Goal: Information Seeking & Learning: Learn about a topic

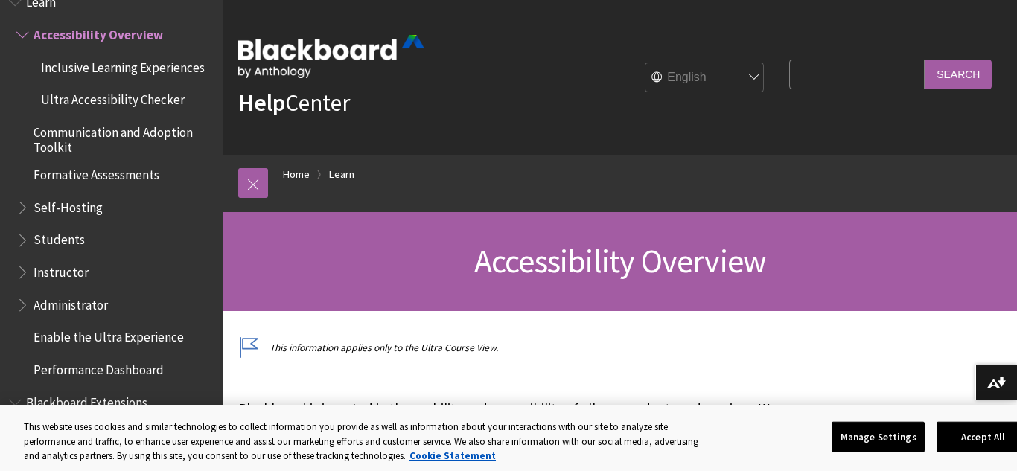
click at [817, 74] on input "Search Query" at bounding box center [856, 74] width 135 height 29
type input "student links"
click at [924, 60] on input "Search" at bounding box center [957, 74] width 67 height 29
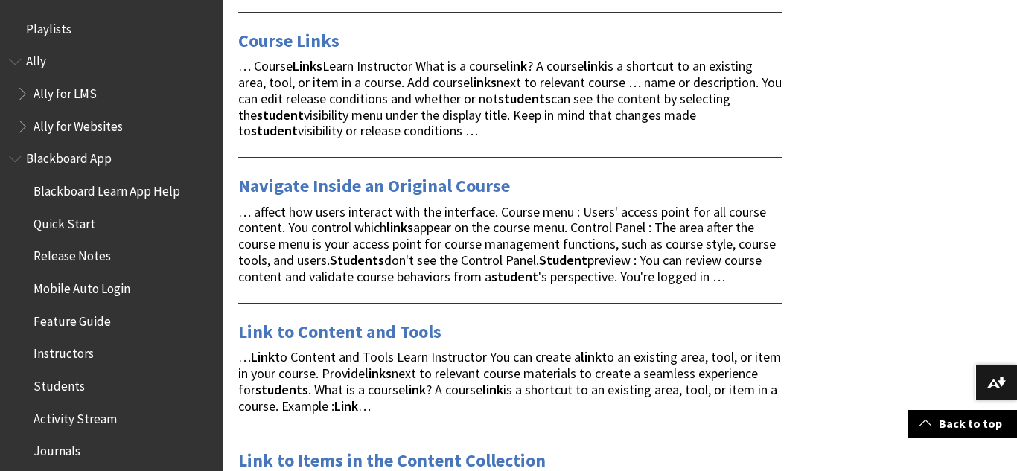
scroll to position [419, 0]
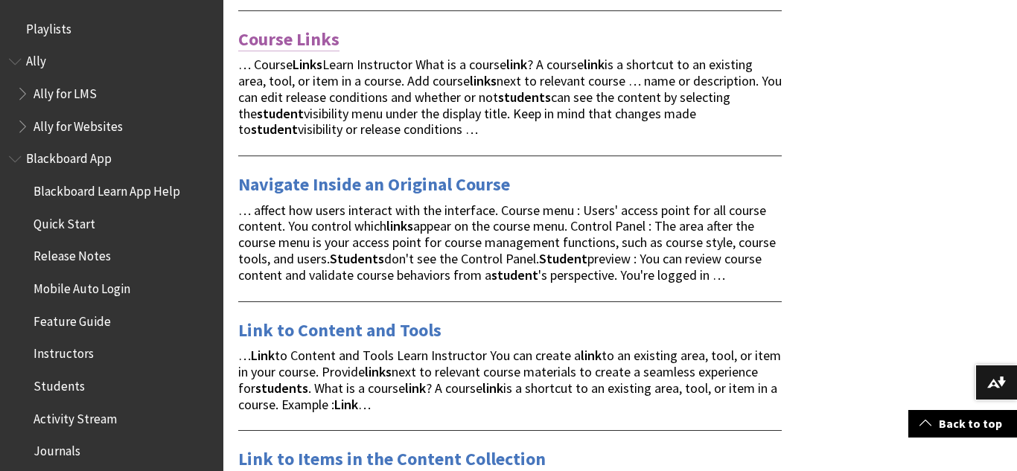
click at [312, 39] on link "Course Links" at bounding box center [288, 40] width 101 height 24
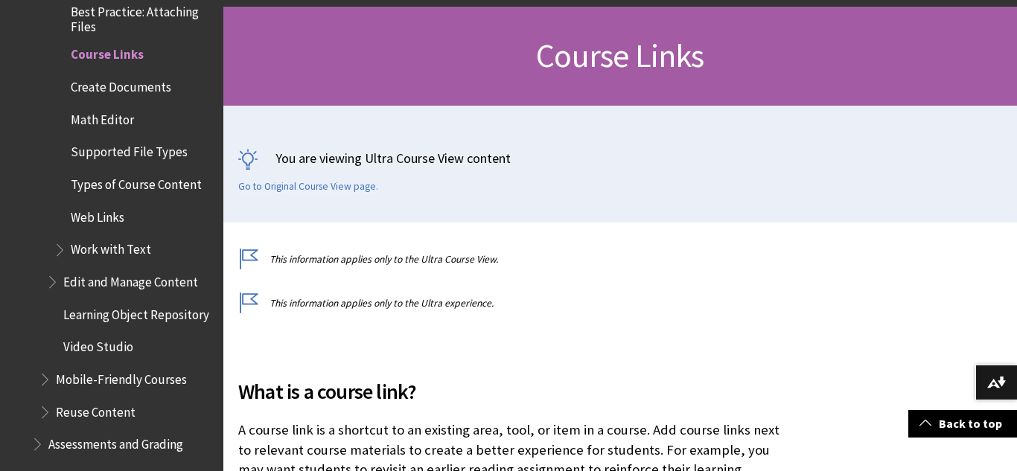
scroll to position [477, 0]
